Goal: Task Accomplishment & Management: Manage account settings

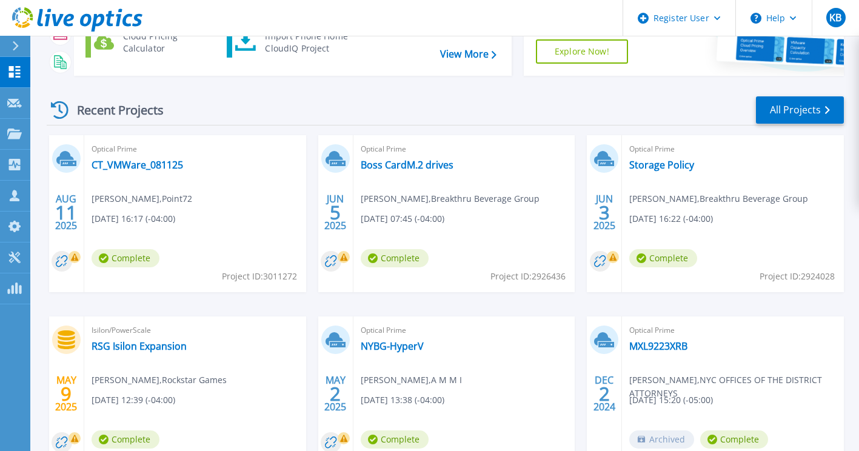
scroll to position [221, 0]
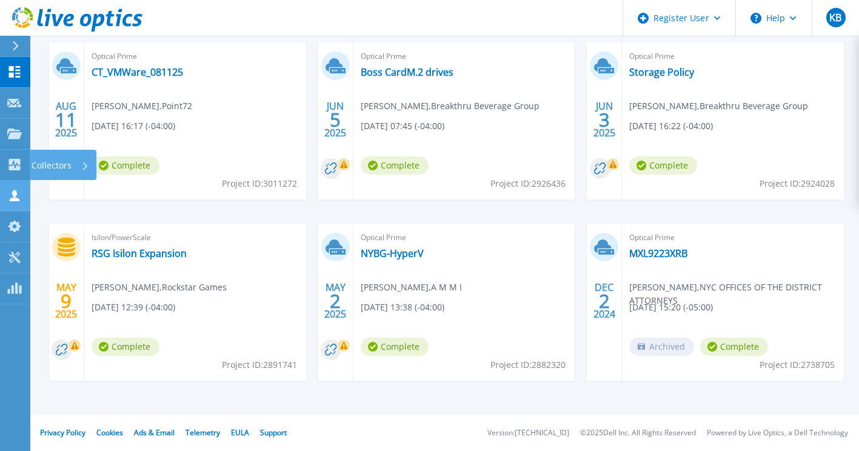
click at [14, 193] on icon at bounding box center [15, 196] width 10 height 12
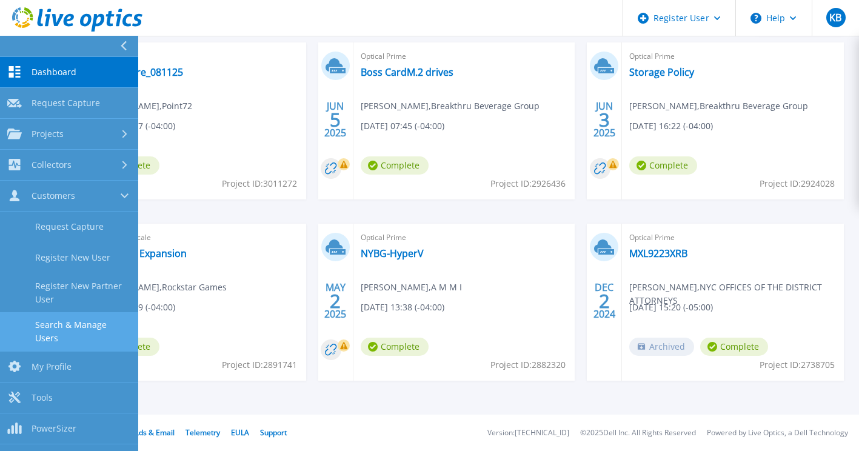
click at [109, 326] on link "Search & Manage Users" at bounding box center [69, 331] width 138 height 39
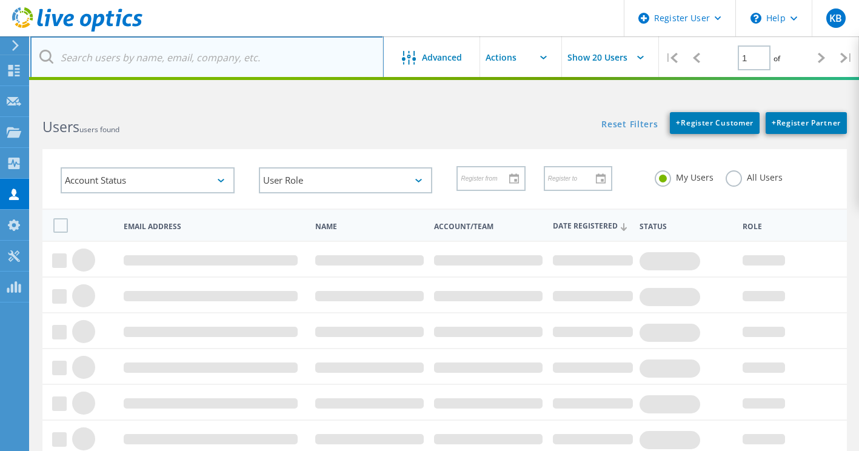
click at [244, 54] on input "text" at bounding box center [207, 57] width 354 height 42
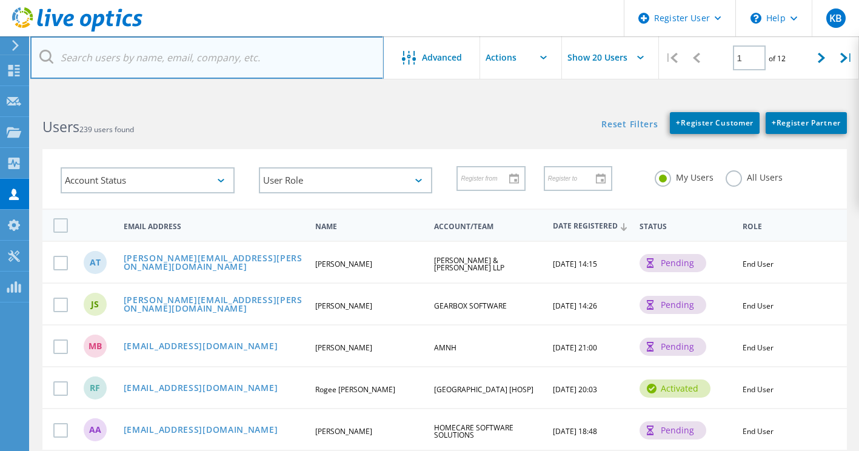
paste input "[EMAIL_ADDRESS][DOMAIN_NAME]"
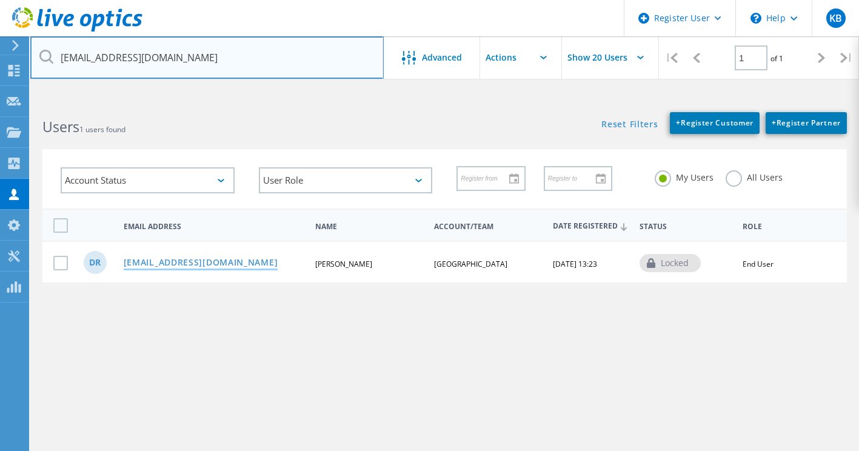
type input "[EMAIL_ADDRESS][DOMAIN_NAME]"
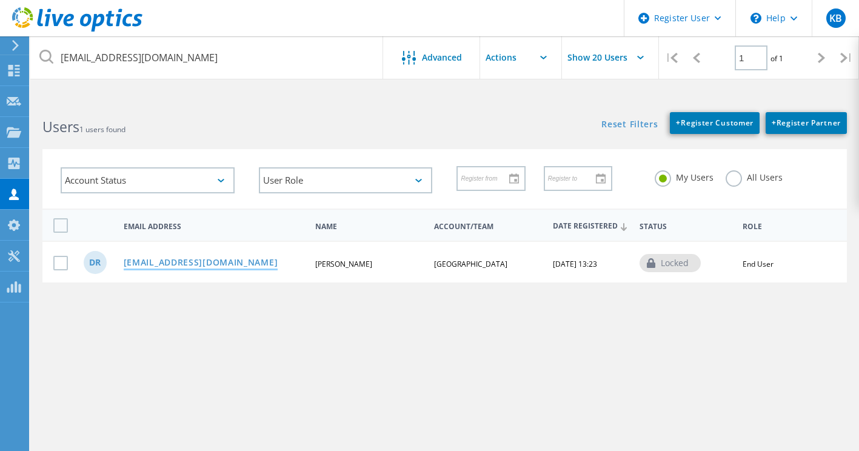
click at [183, 267] on link "[EMAIL_ADDRESS][DOMAIN_NAME]" at bounding box center [201, 263] width 155 height 10
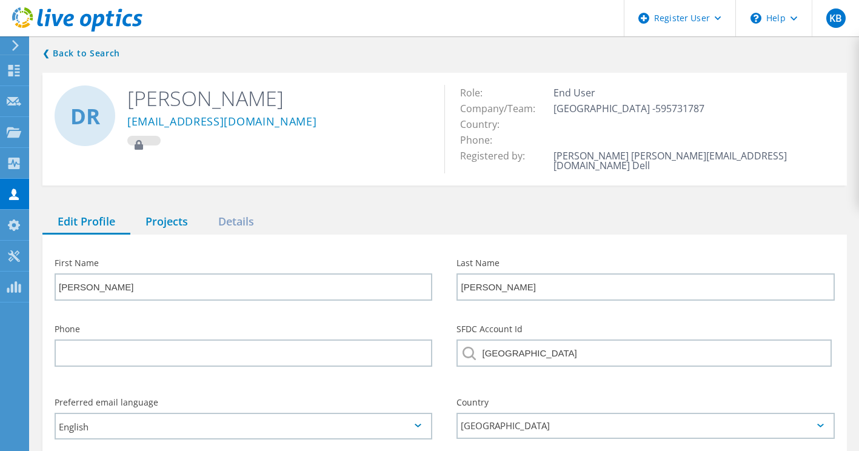
click at [186, 210] on div "Projects" at bounding box center [166, 222] width 73 height 25
